Goal: Find specific page/section: Find specific page/section

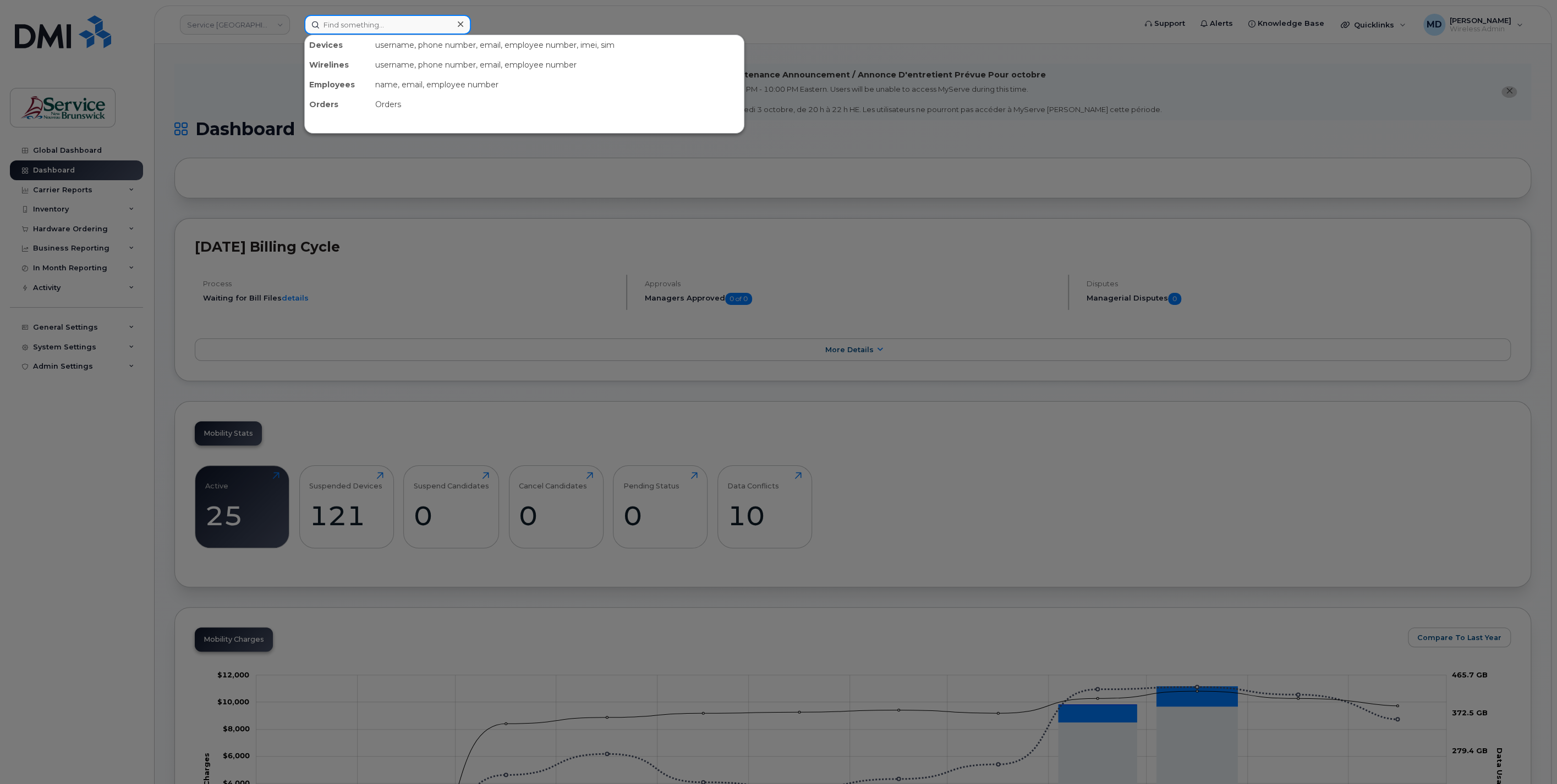
click at [338, 29] on input at bounding box center [387, 25] width 167 height 20
paste input "[PHONE_NUMBER]"
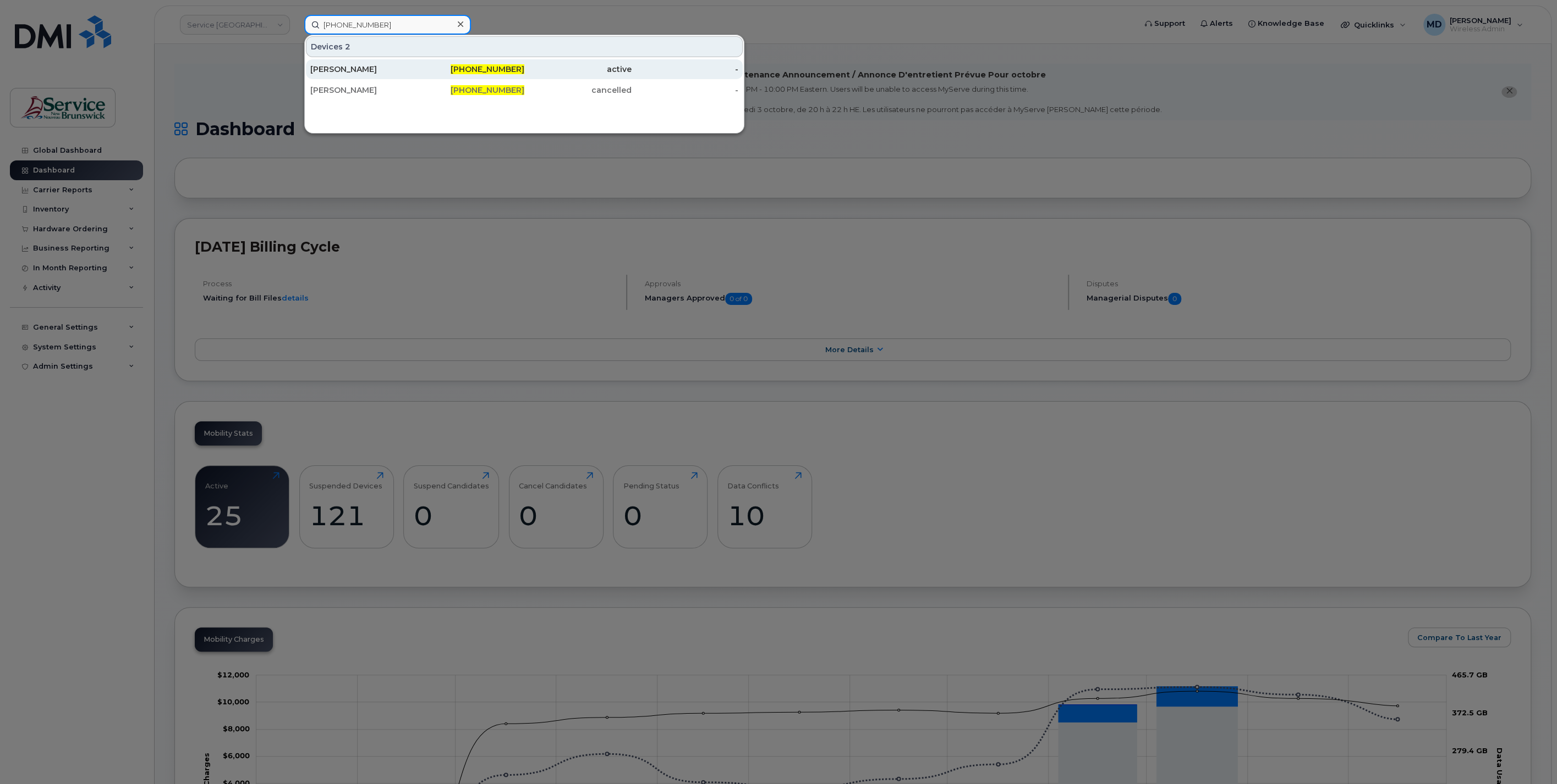
type input "[PHONE_NUMBER]"
click at [380, 74] on div "[PERSON_NAME]" at bounding box center [363, 69] width 107 height 20
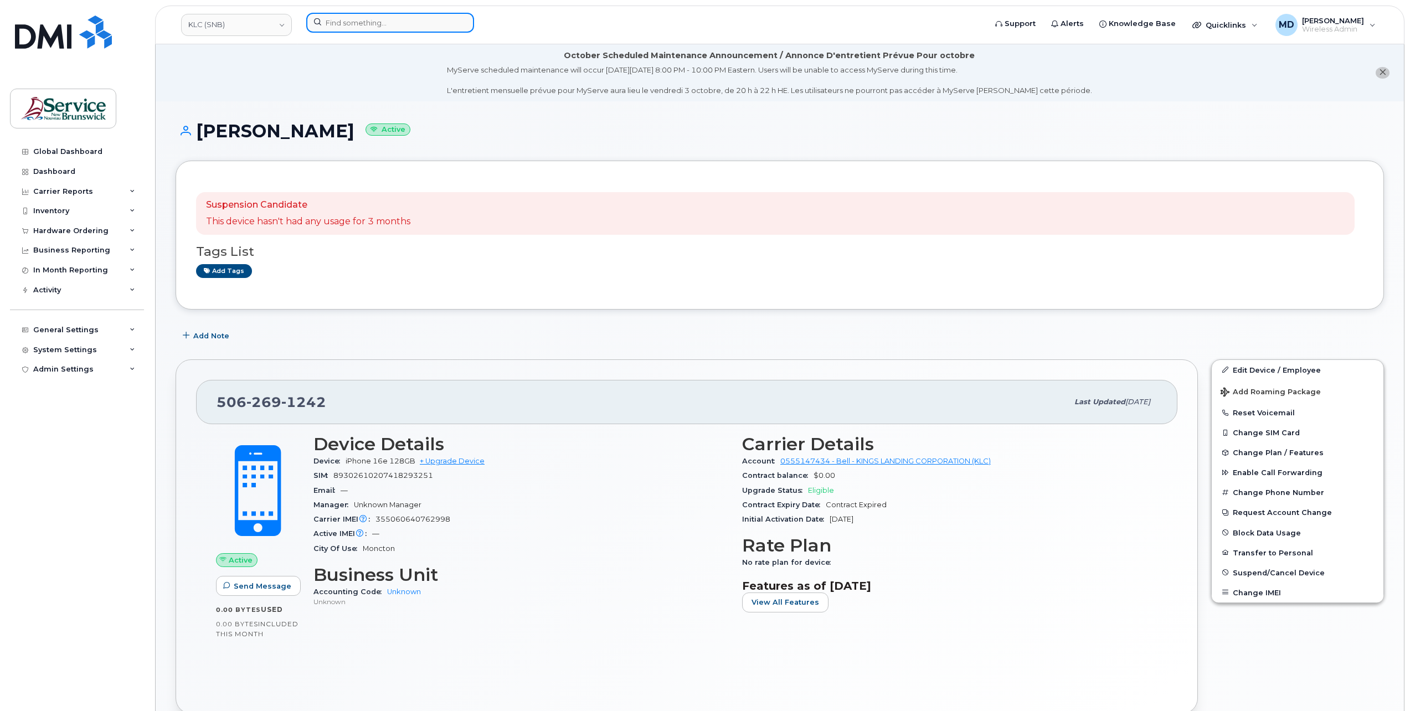
click at [358, 23] on input at bounding box center [390, 23] width 168 height 20
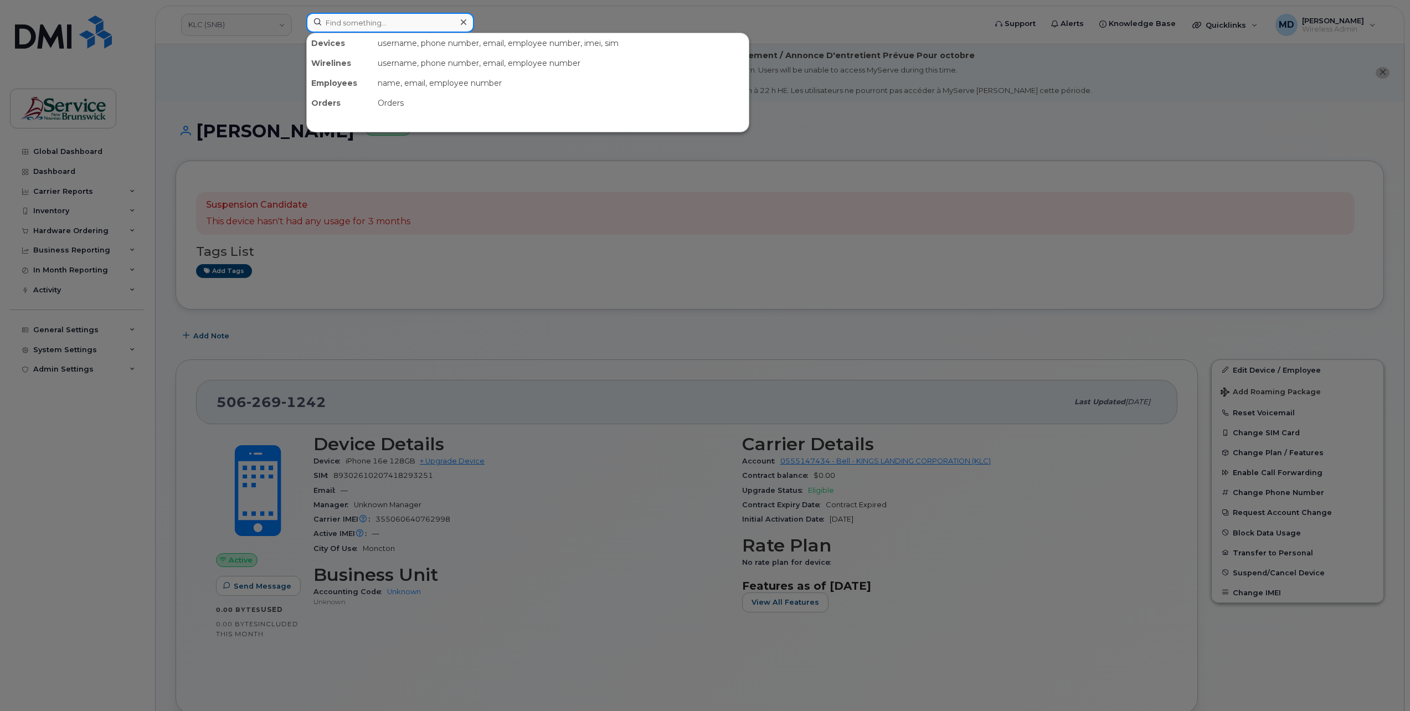
paste input "506-269-1242"
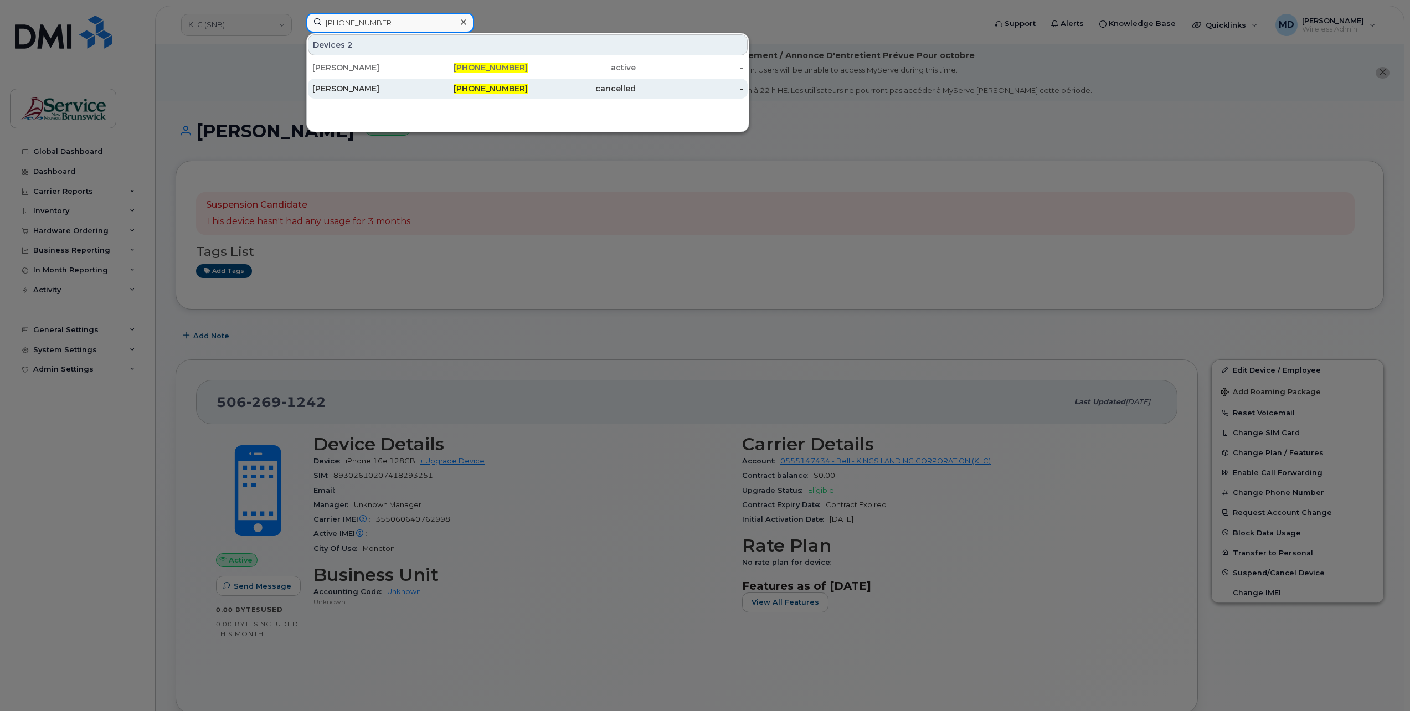
type input "506-269-1242"
click at [370, 84] on div "Nancy Theriault" at bounding box center [366, 88] width 108 height 11
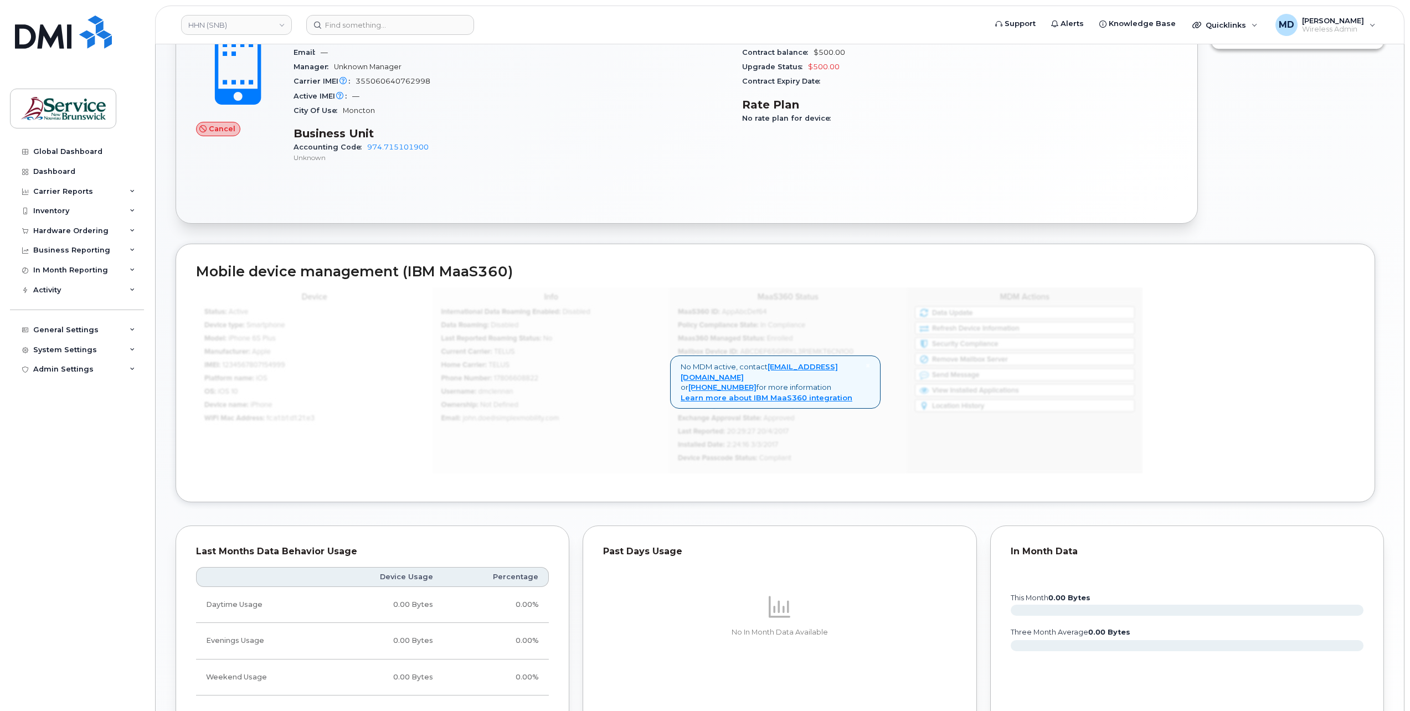
scroll to position [662, 0]
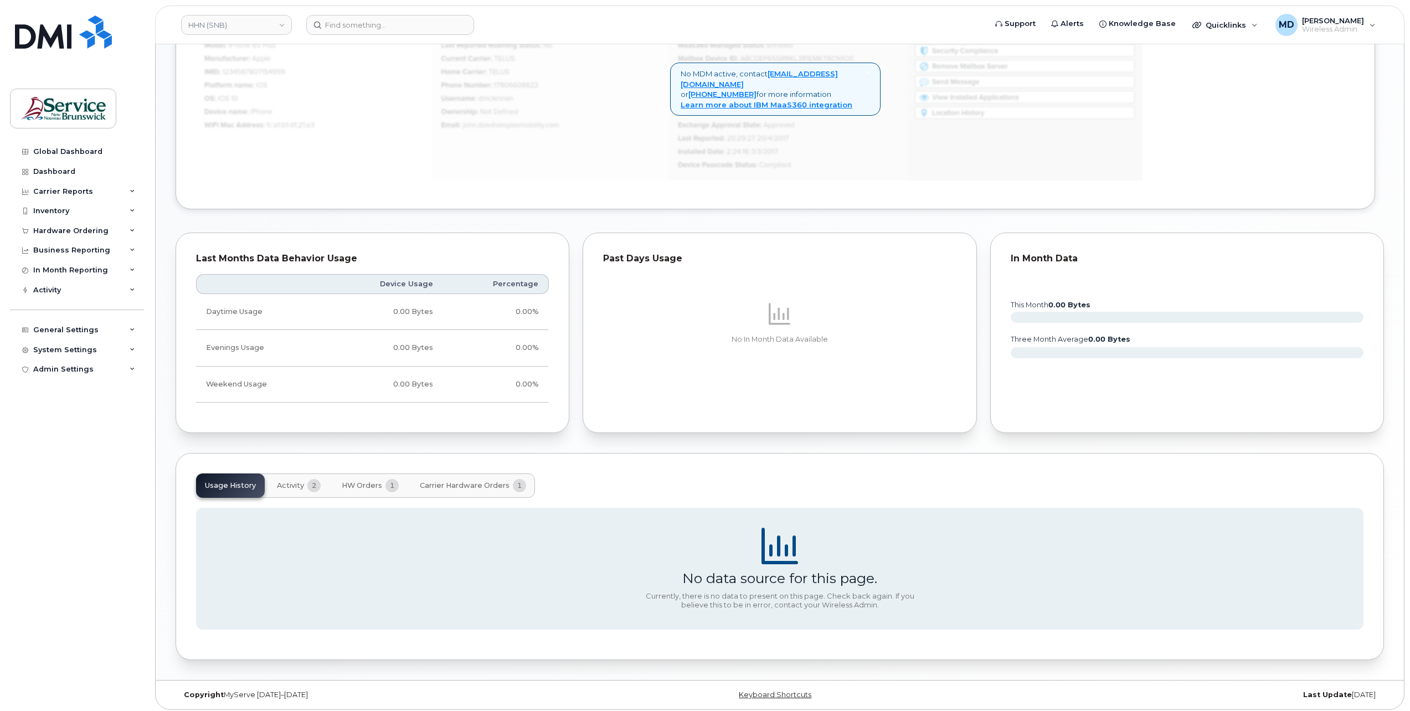
click at [449, 486] on span "Carrier Hardware Orders" at bounding box center [465, 485] width 90 height 9
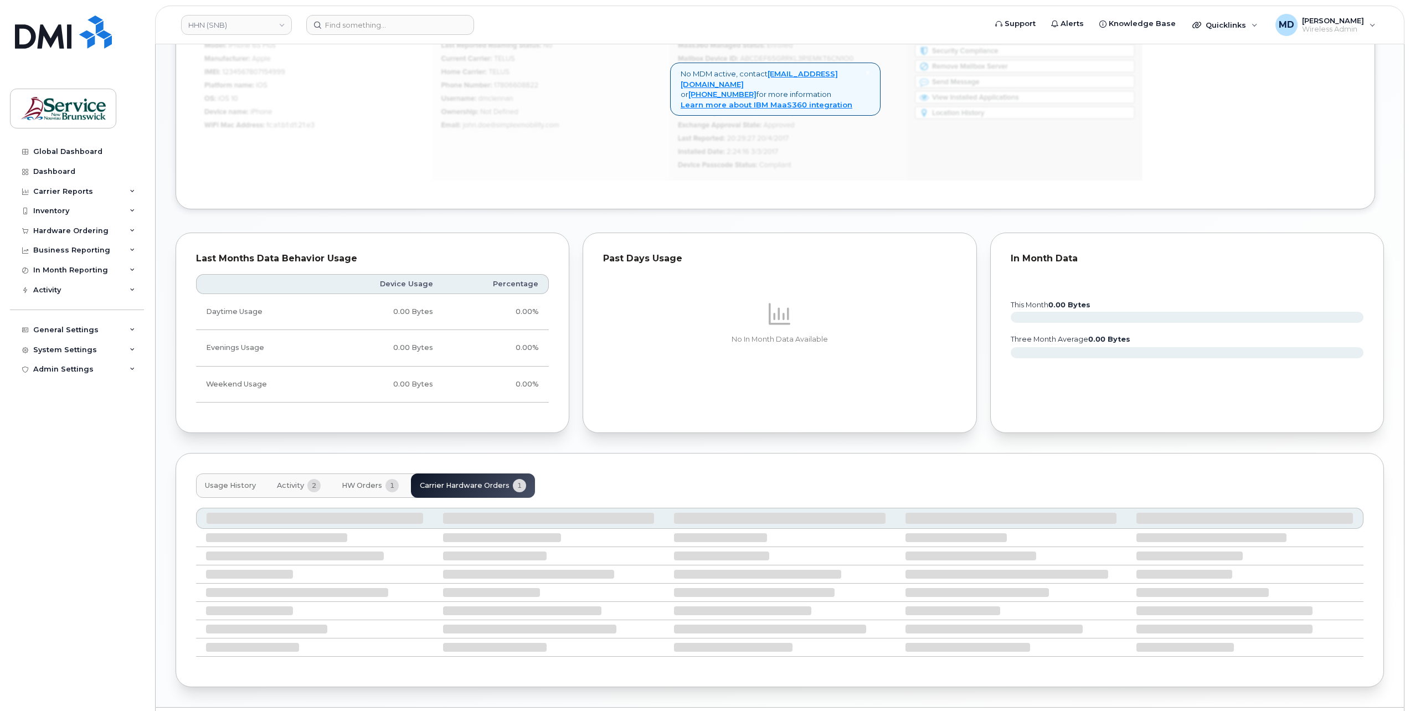
scroll to position [589, 0]
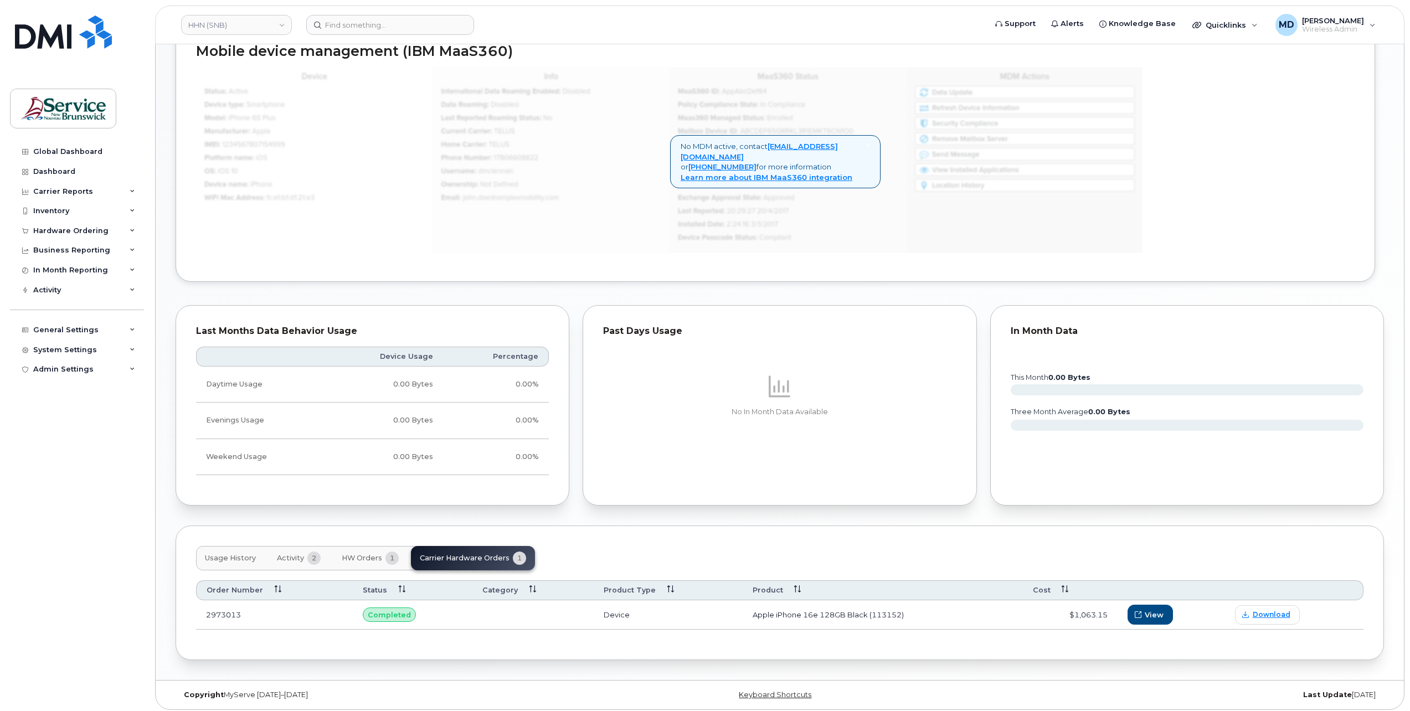
click at [229, 554] on span "Usage History" at bounding box center [230, 558] width 51 height 9
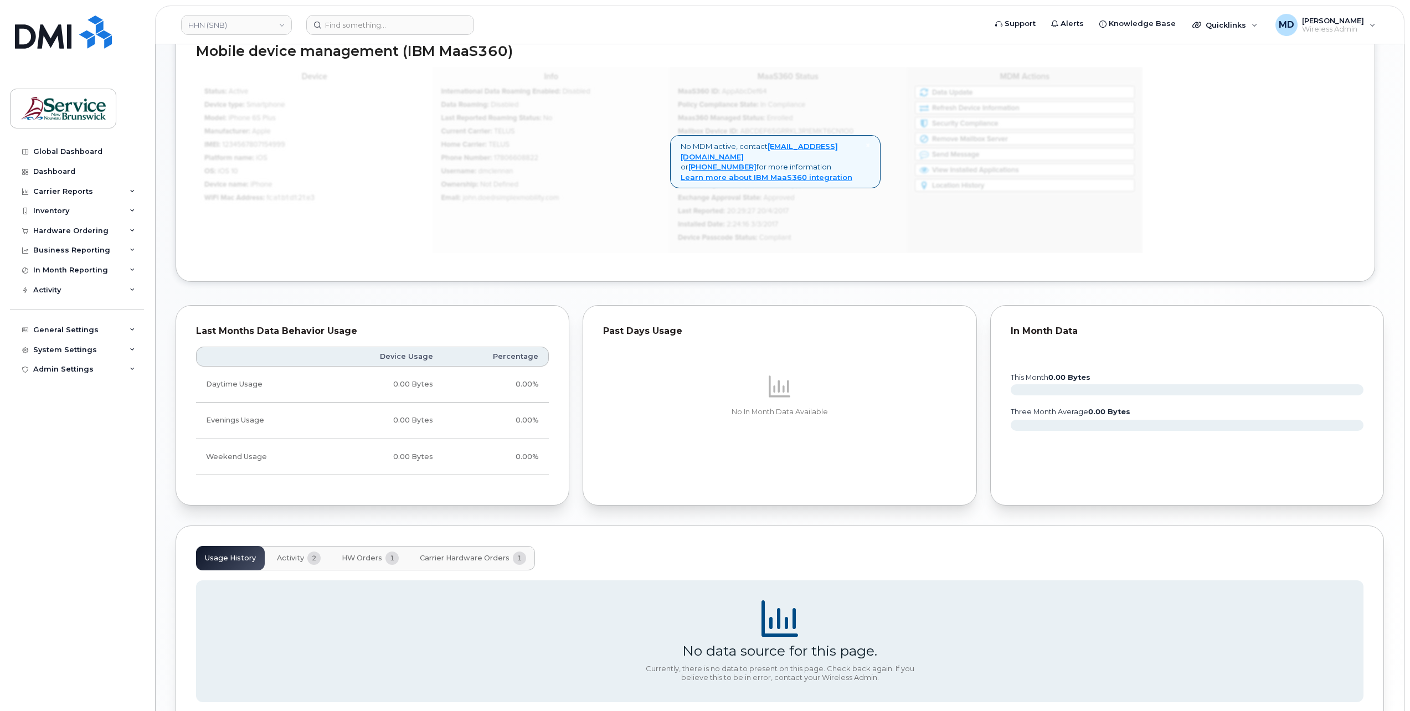
scroll to position [662, 0]
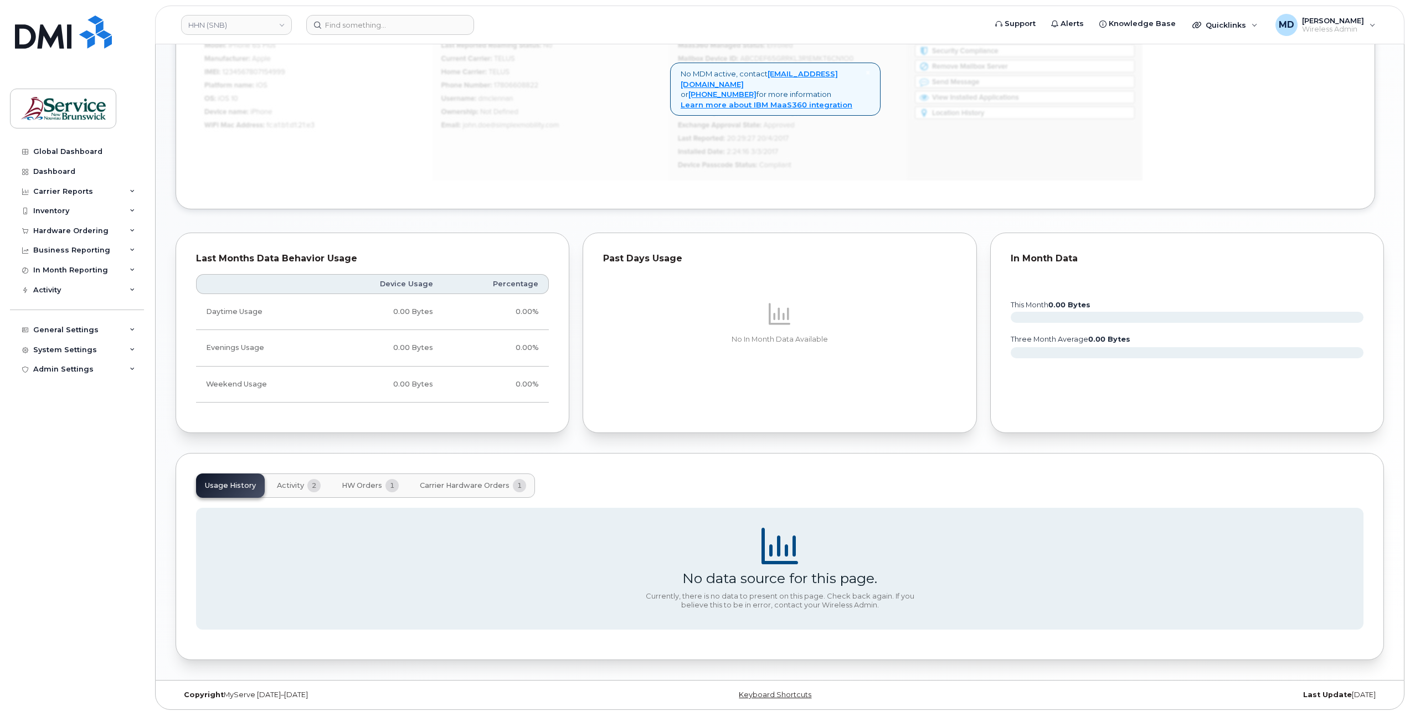
click at [288, 485] on span "Activity" at bounding box center [290, 485] width 27 height 9
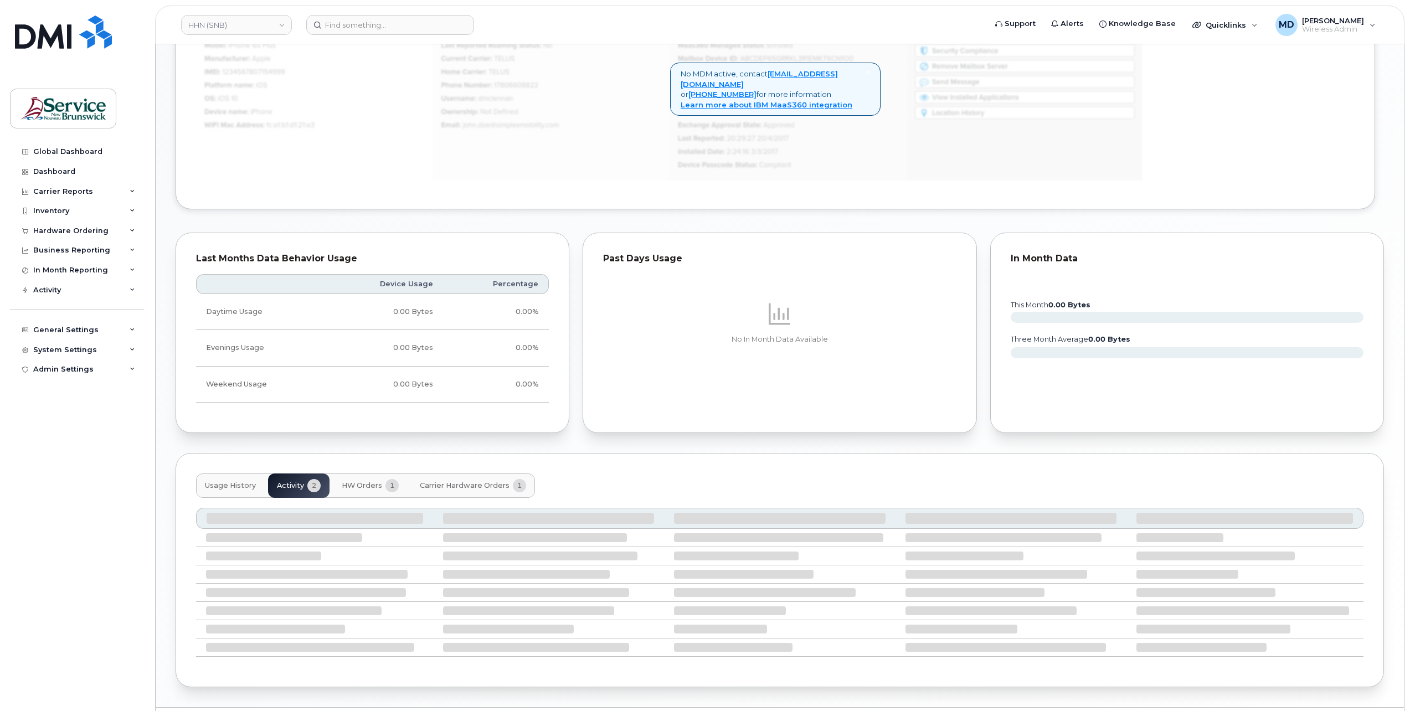
scroll to position [645, 0]
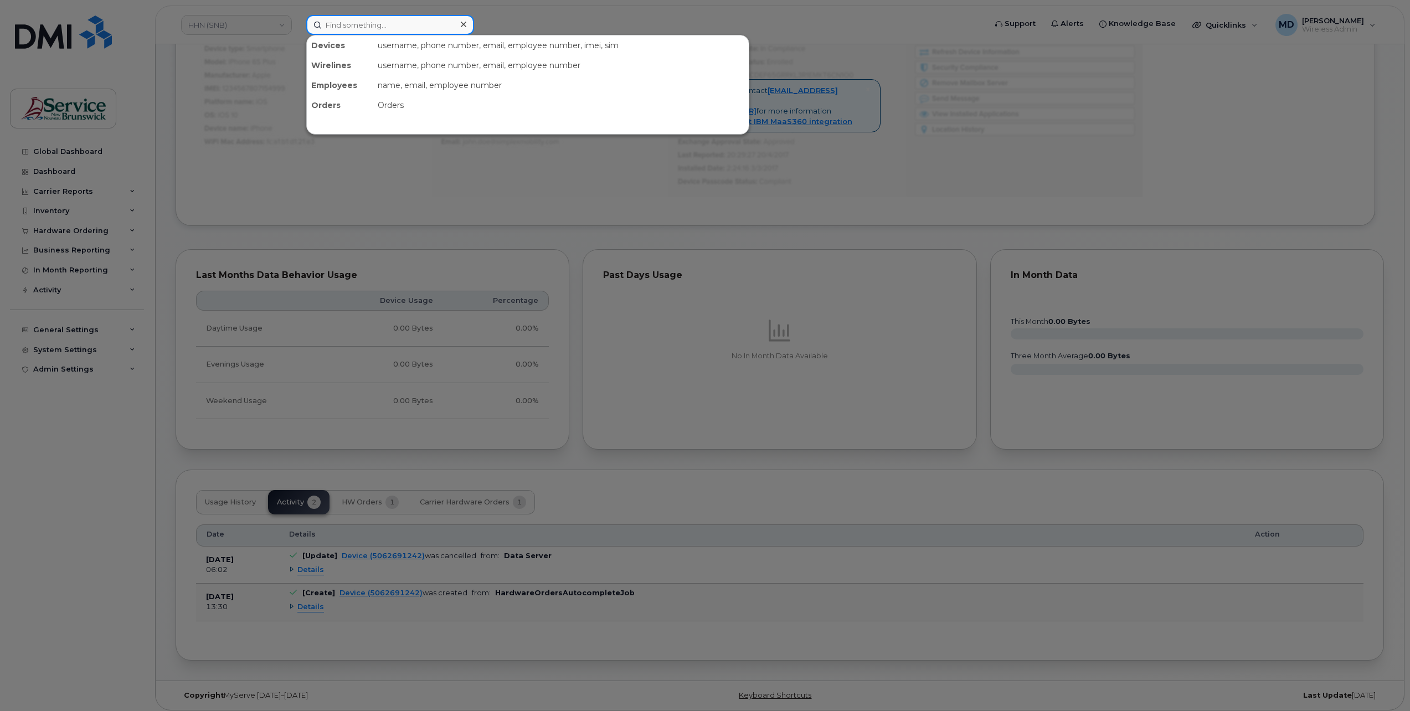
click at [424, 29] on input at bounding box center [390, 25] width 168 height 20
paste input "506-269-1242"
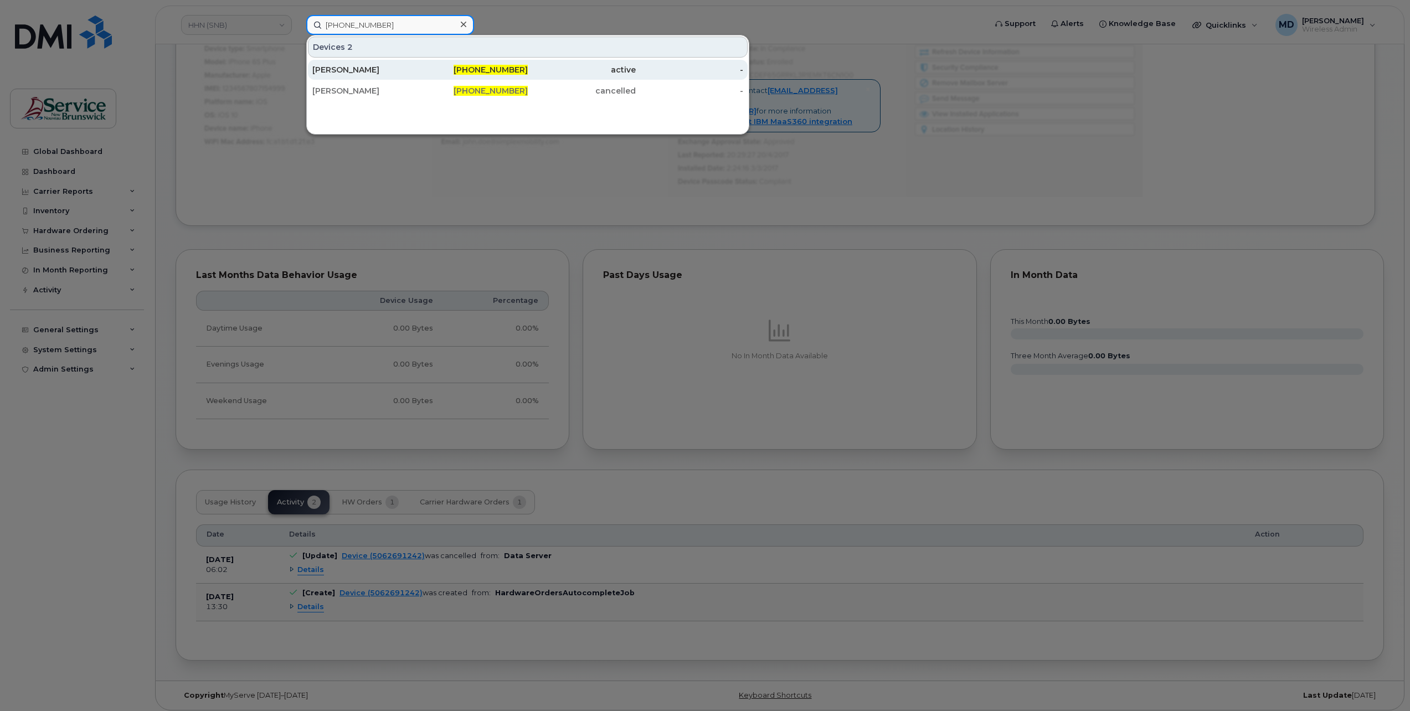
type input "506-269-1242"
click at [368, 74] on div "Nancy Theriault" at bounding box center [366, 69] width 108 height 11
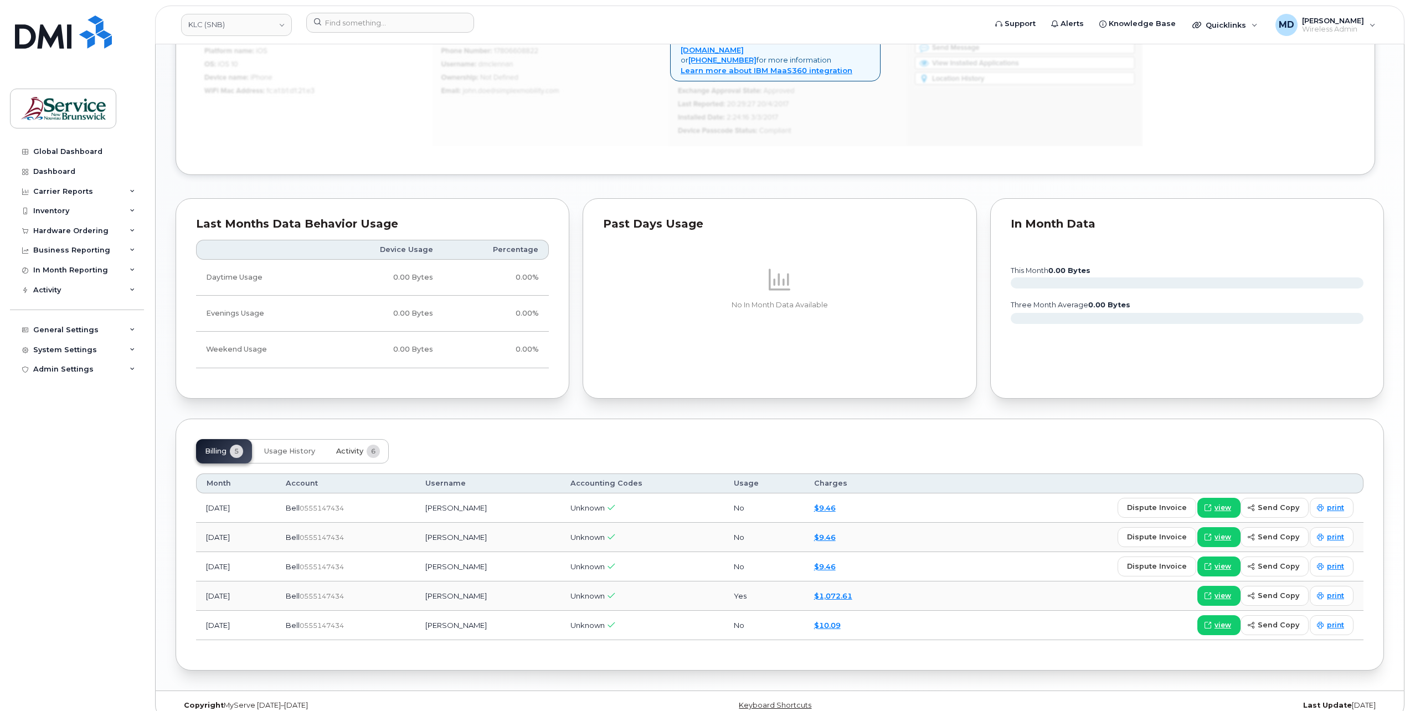
click at [349, 456] on span "Activity" at bounding box center [349, 451] width 27 height 9
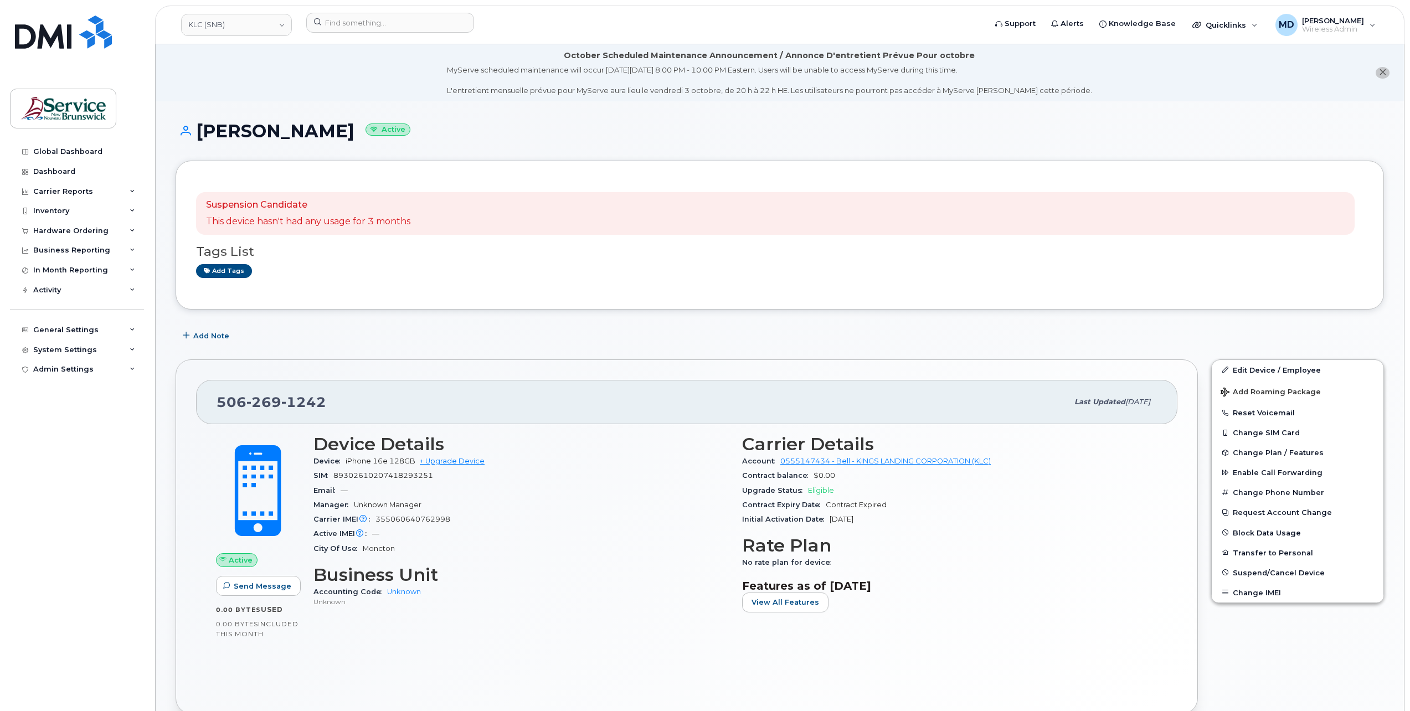
click at [330, 403] on div "506 269 1242" at bounding box center [642, 402] width 851 height 23
drag, startPoint x: 327, startPoint y: 404, endPoint x: 211, endPoint y: 399, distance: 115.9
click at [211, 399] on div "506 269 1242 Last updated Aug 20, 2025" at bounding box center [687, 402] width 982 height 44
copy span "506 269 1242"
click at [225, 22] on link "KLC (SNB)" at bounding box center [236, 25] width 111 height 22
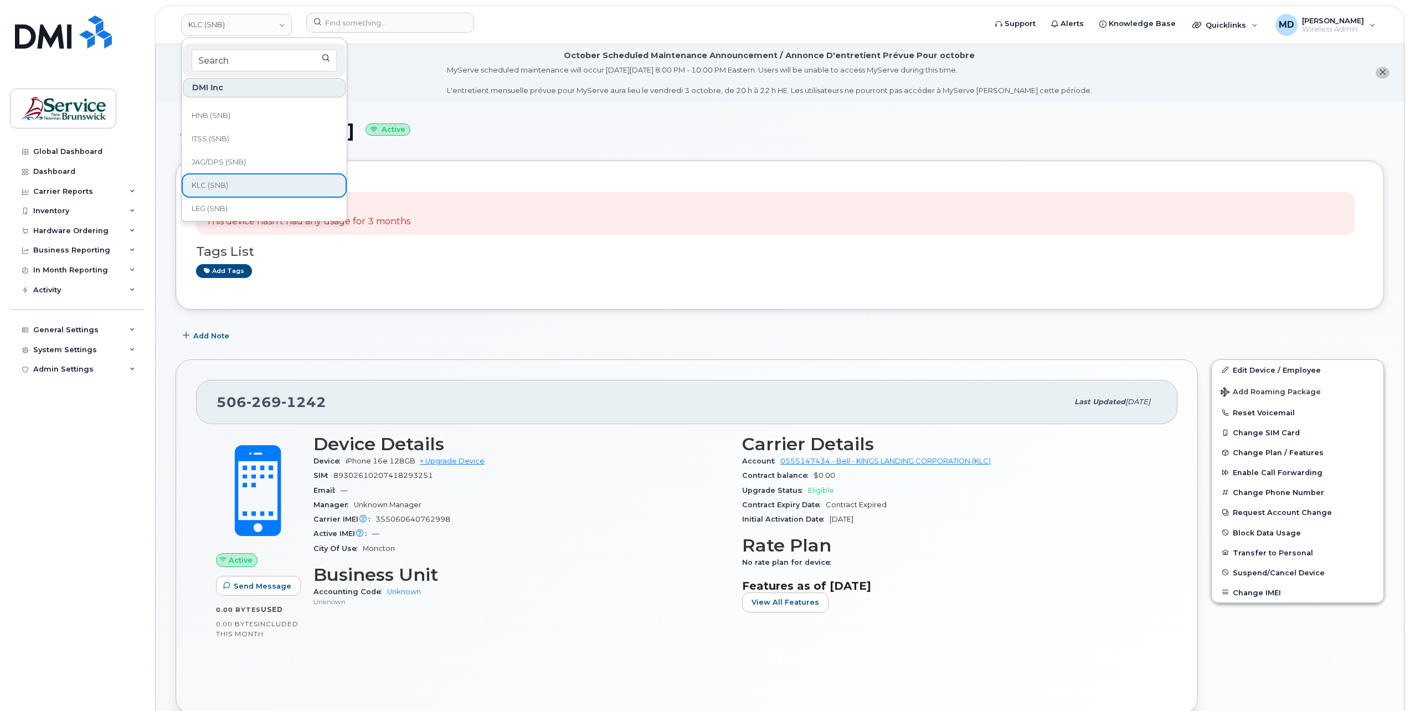
scroll to position [294, 0]
click at [276, 124] on link "HHN (SNB)" at bounding box center [264, 120] width 163 height 22
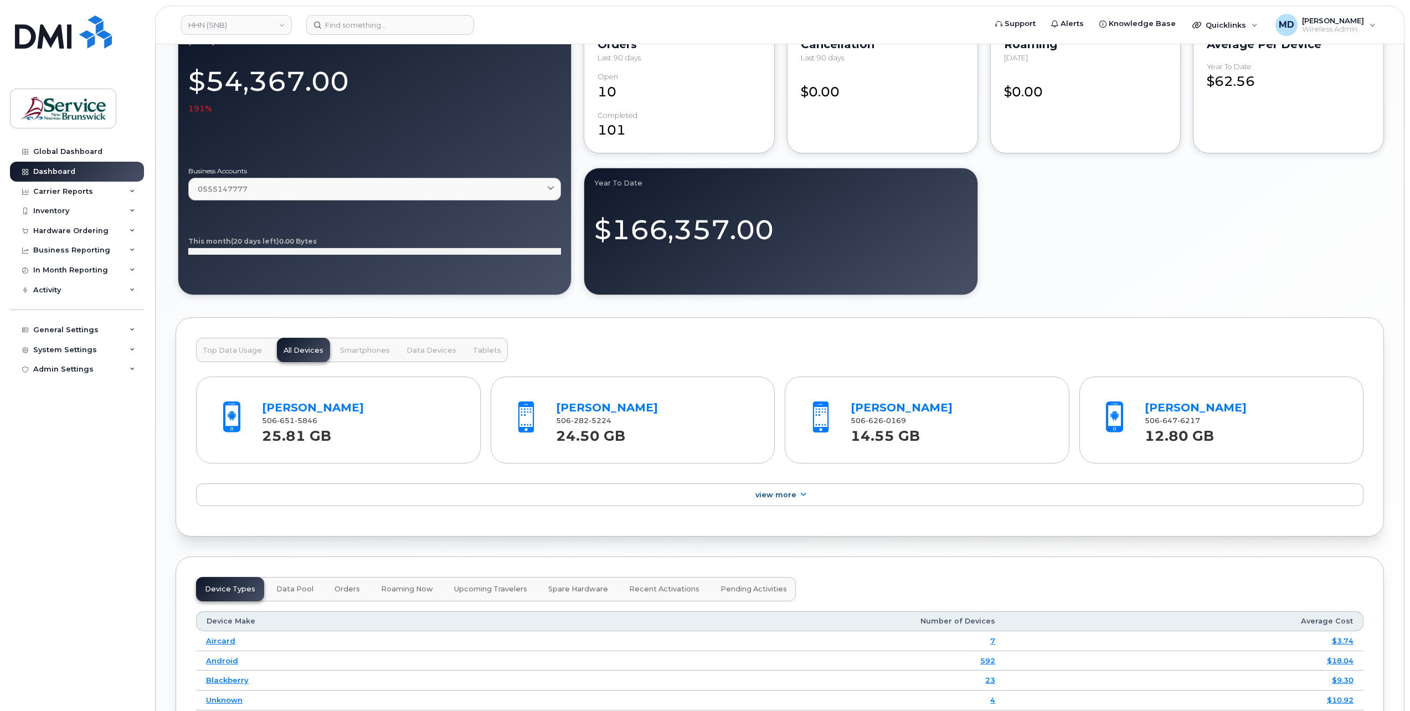
scroll to position [1270, 0]
